Goal: Information Seeking & Learning: Learn about a topic

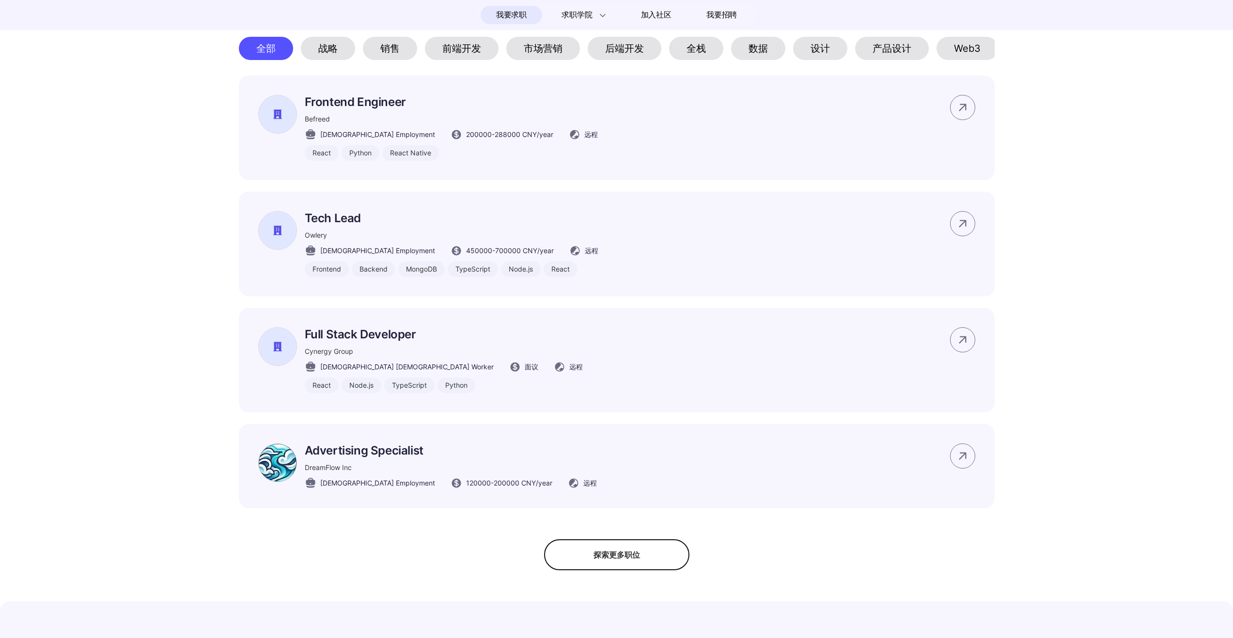
scroll to position [495, 0]
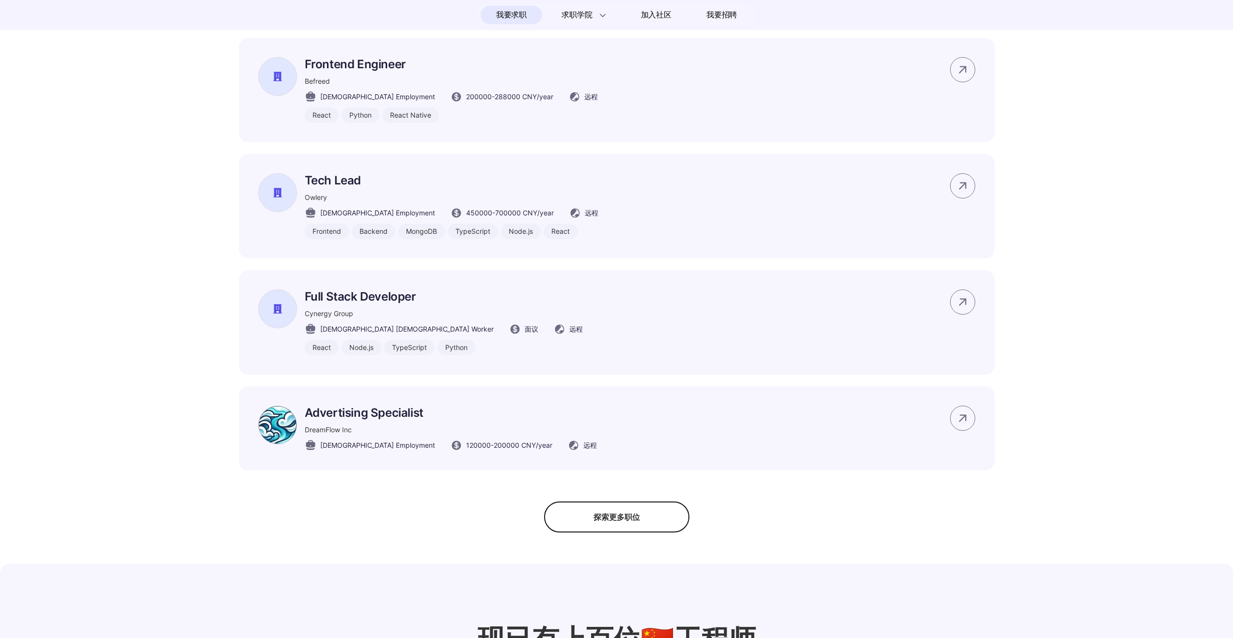
click at [660, 533] on div "探索更多职位" at bounding box center [616, 517] width 145 height 31
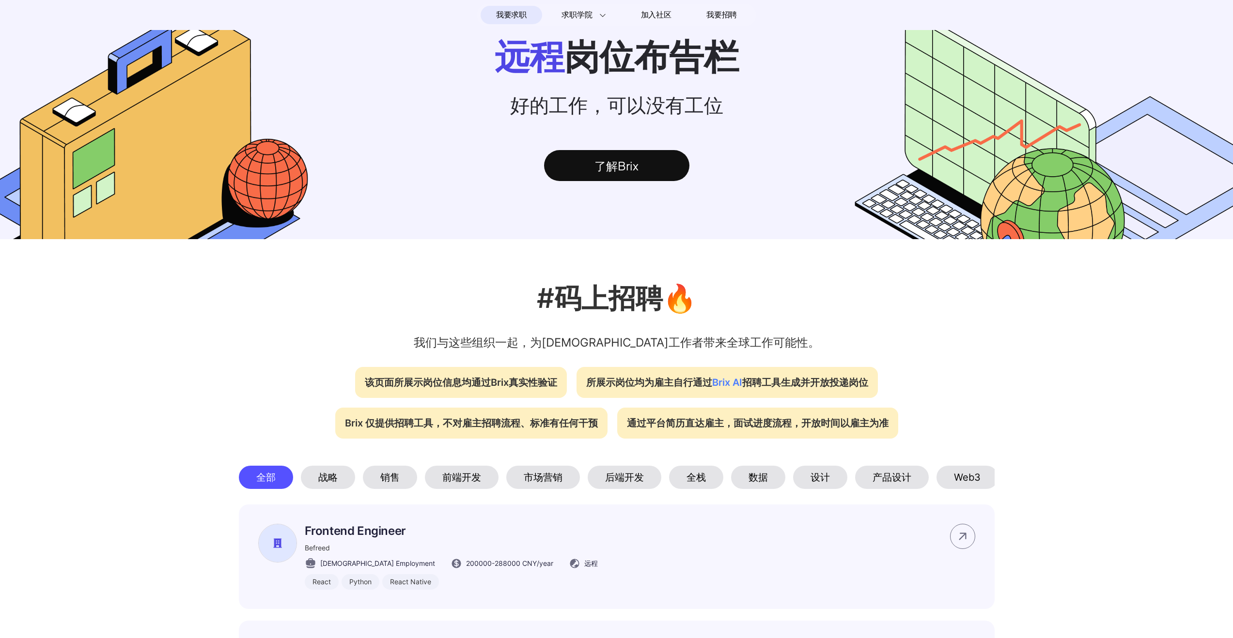
scroll to position [29, 0]
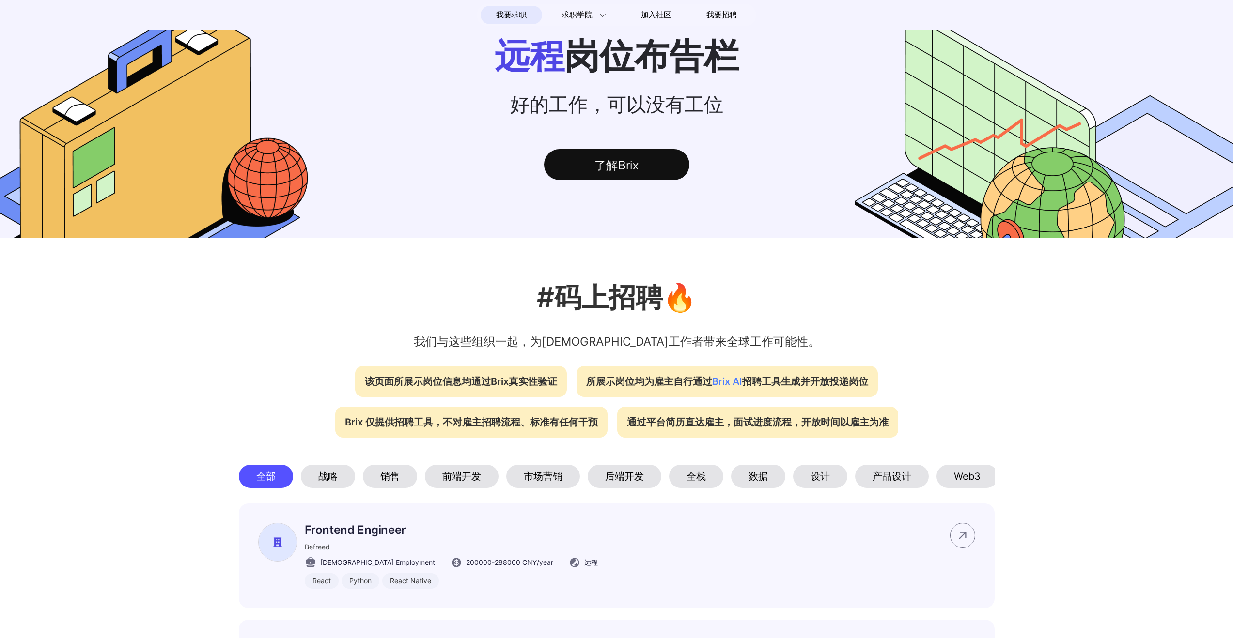
click at [721, 385] on span "Brix AI" at bounding box center [727, 382] width 30 height 12
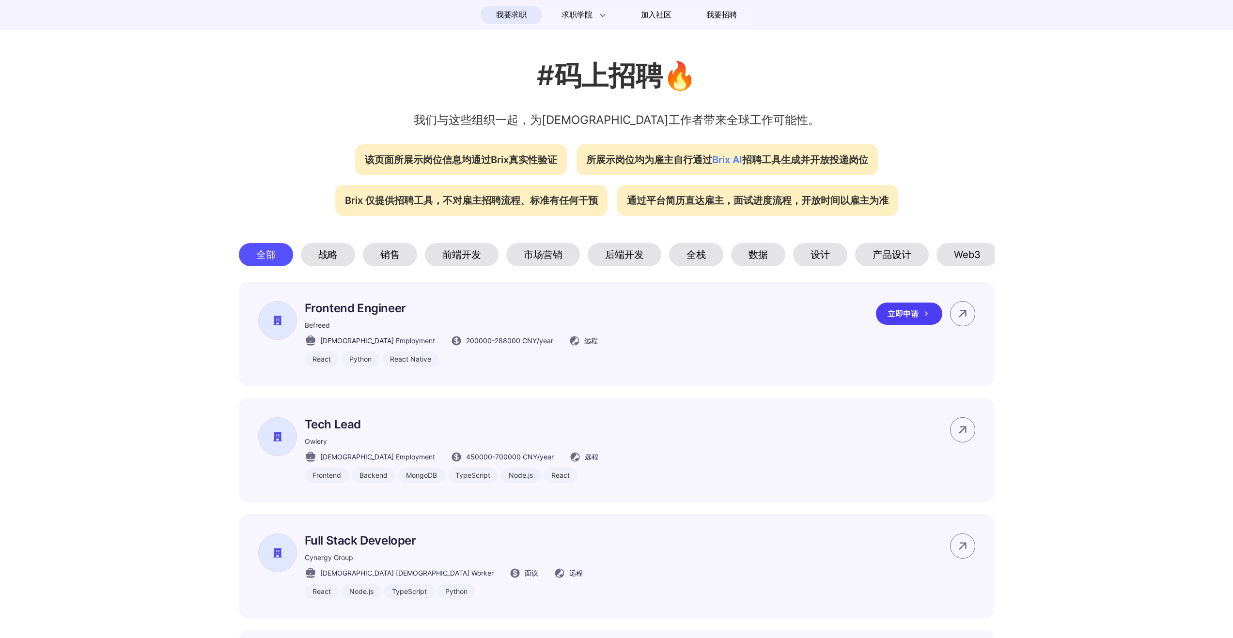
scroll to position [0, 0]
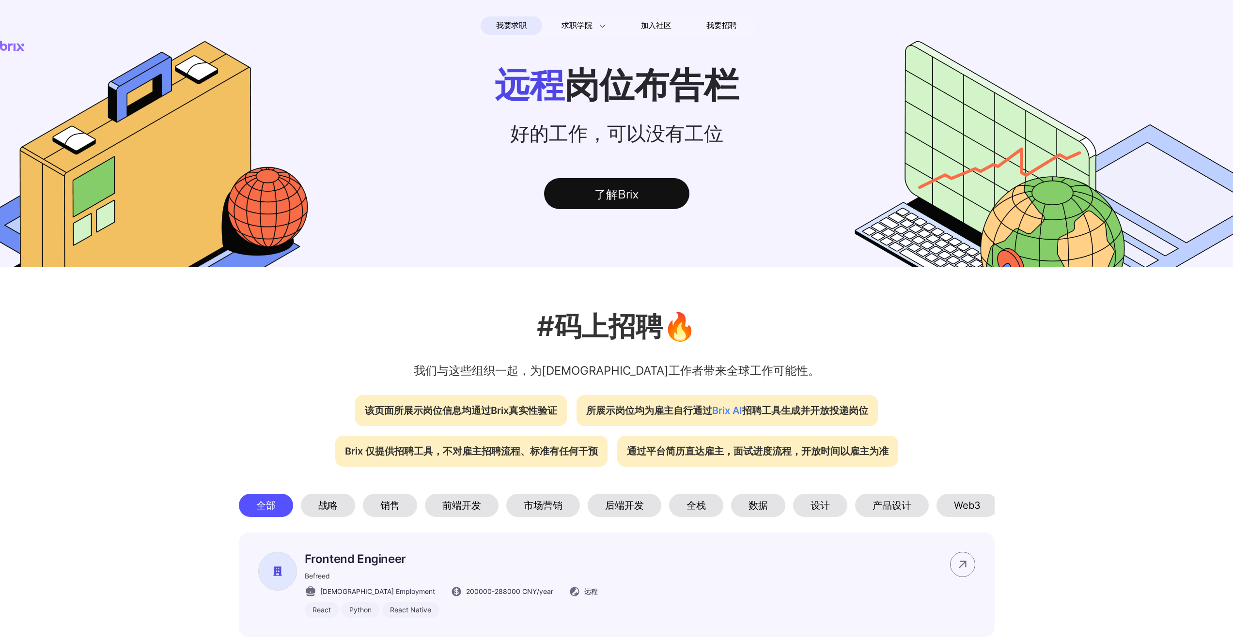
click at [314, 516] on div "战略" at bounding box center [328, 505] width 54 height 23
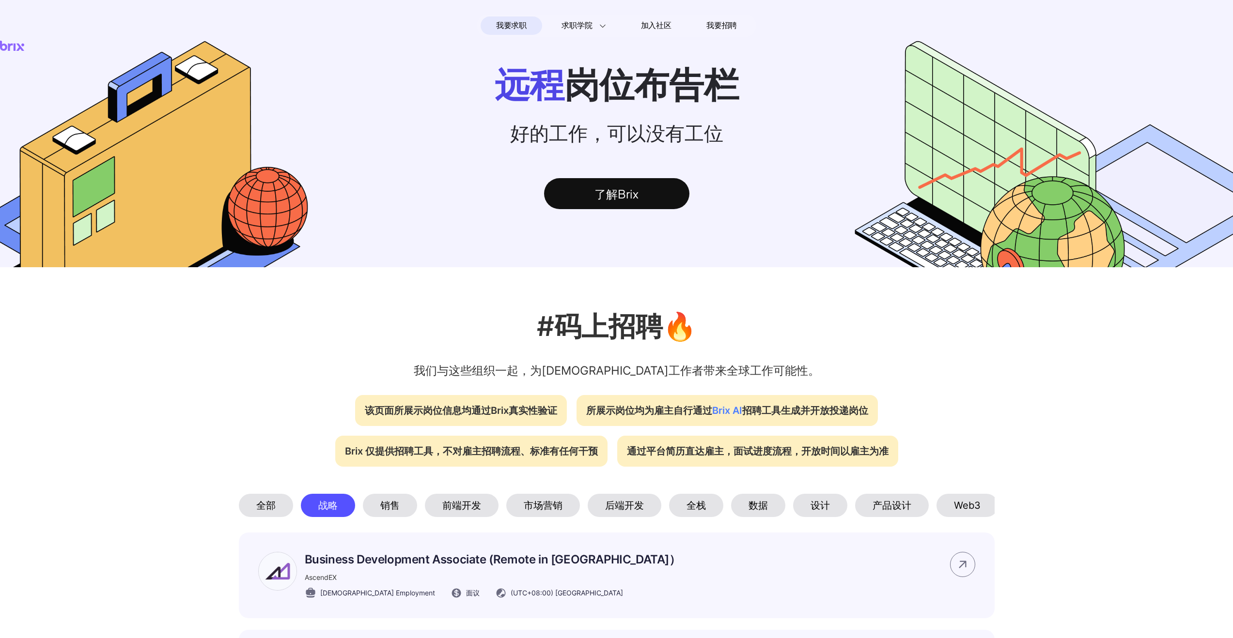
click at [364, 509] on div "销售" at bounding box center [390, 505] width 54 height 23
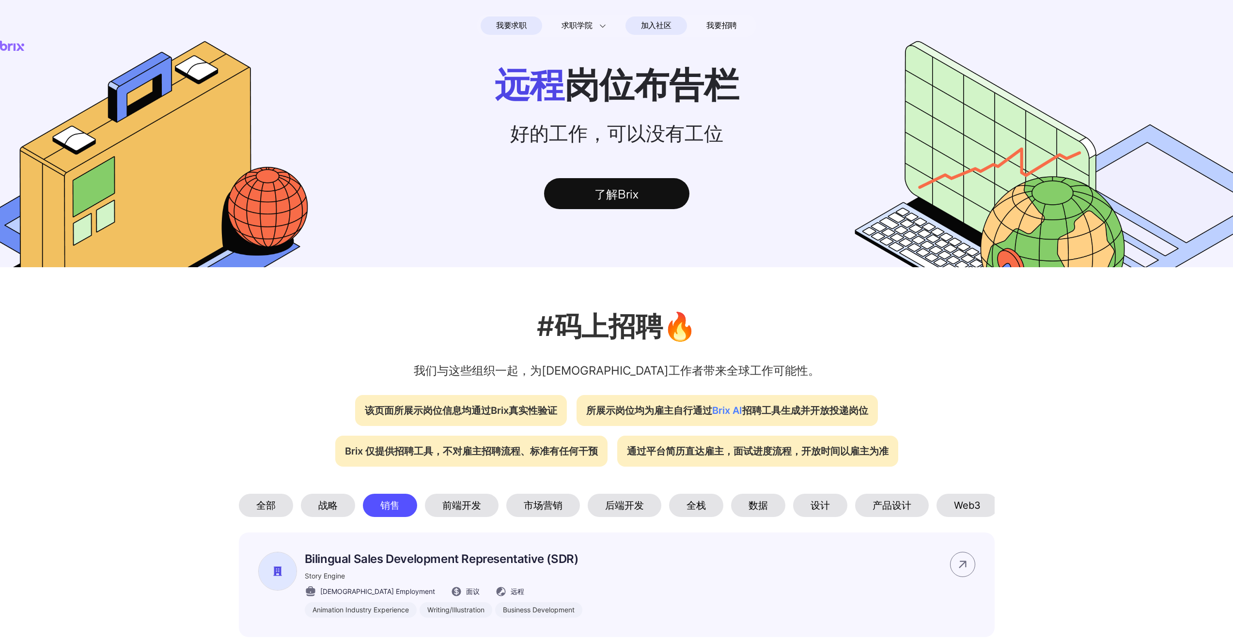
click at [649, 21] on span "加入社区" at bounding box center [656, 25] width 31 height 15
click at [720, 23] on span "我要招聘" at bounding box center [721, 26] width 31 height 12
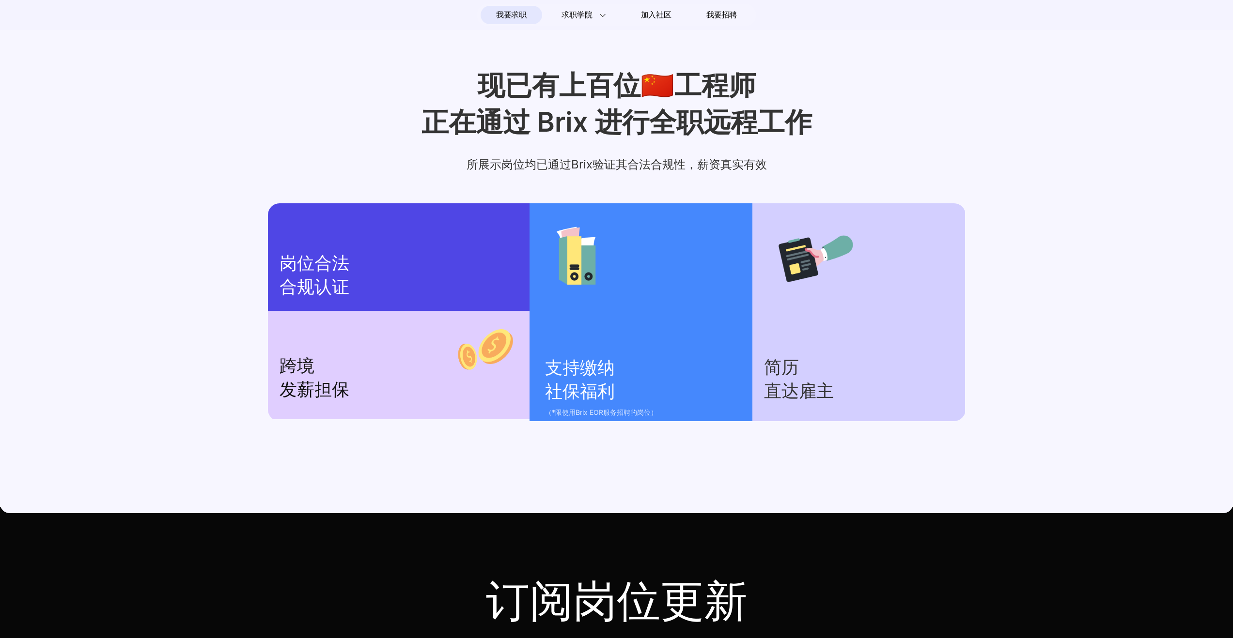
scroll to position [910, 0]
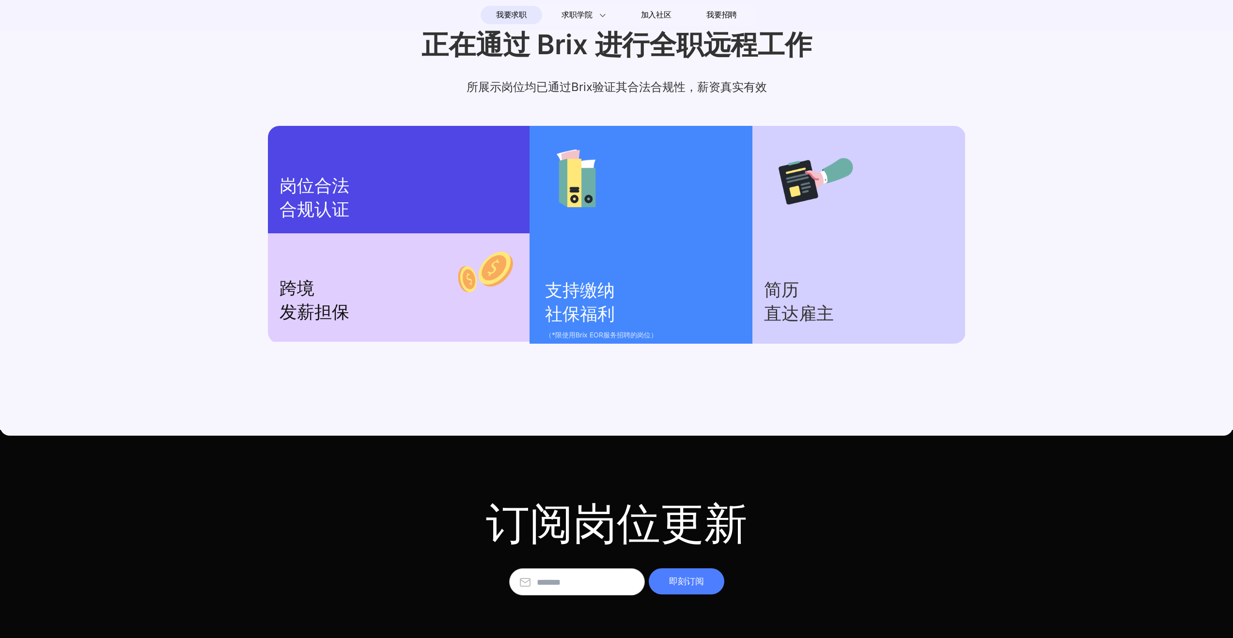
click at [423, 264] on div "跨境 发薪担保" at bounding box center [399, 287] width 262 height 108
click at [274, 260] on div "跨境 发薪担保" at bounding box center [399, 287] width 262 height 108
click at [333, 187] on p "岗位合法 合规认证" at bounding box center [398, 197] width 238 height 47
click at [601, 235] on section "支持缴纳 社保福利 （*限使用Brix EOR服务招聘的岗位）" at bounding box center [640, 235] width 223 height 218
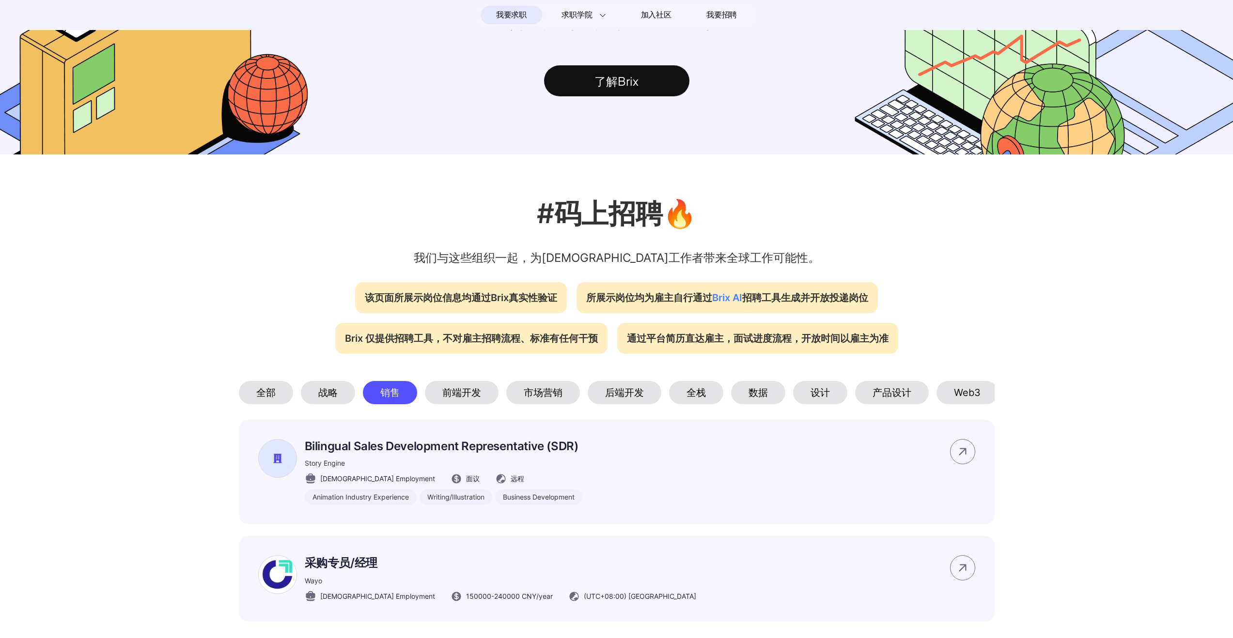
scroll to position [0, 0]
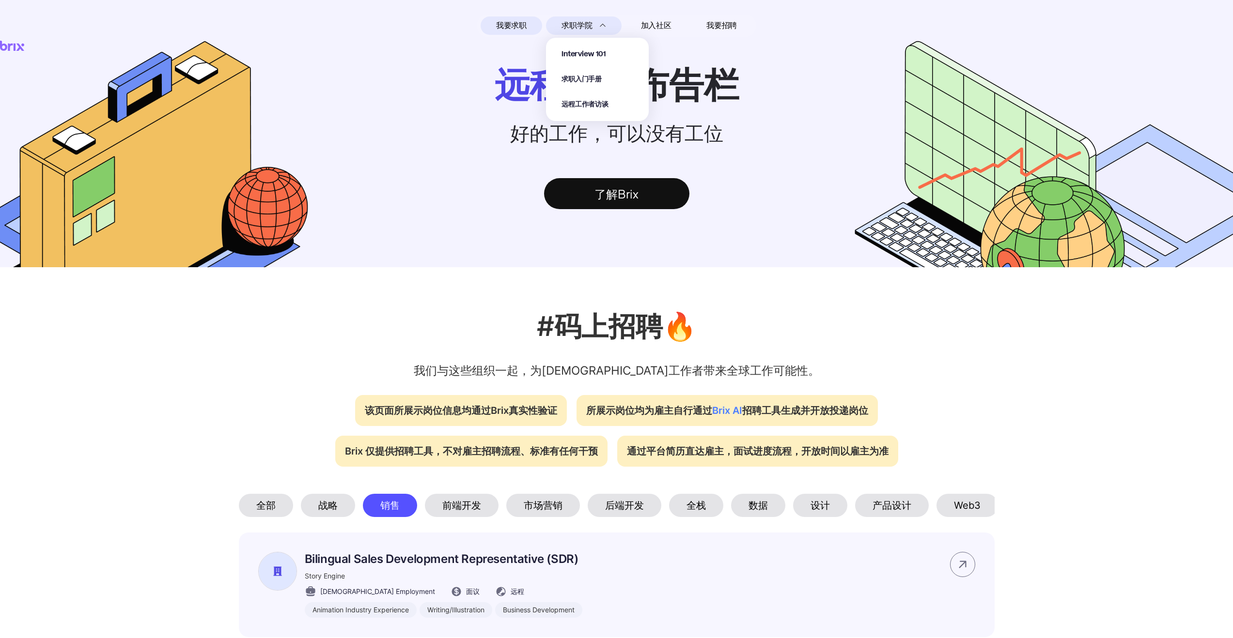
click at [573, 20] on span "求职学院" at bounding box center [576, 26] width 31 height 12
click at [597, 51] on span "Interview 101" at bounding box center [583, 54] width 45 height 11
